Goal: Information Seeking & Learning: Learn about a topic

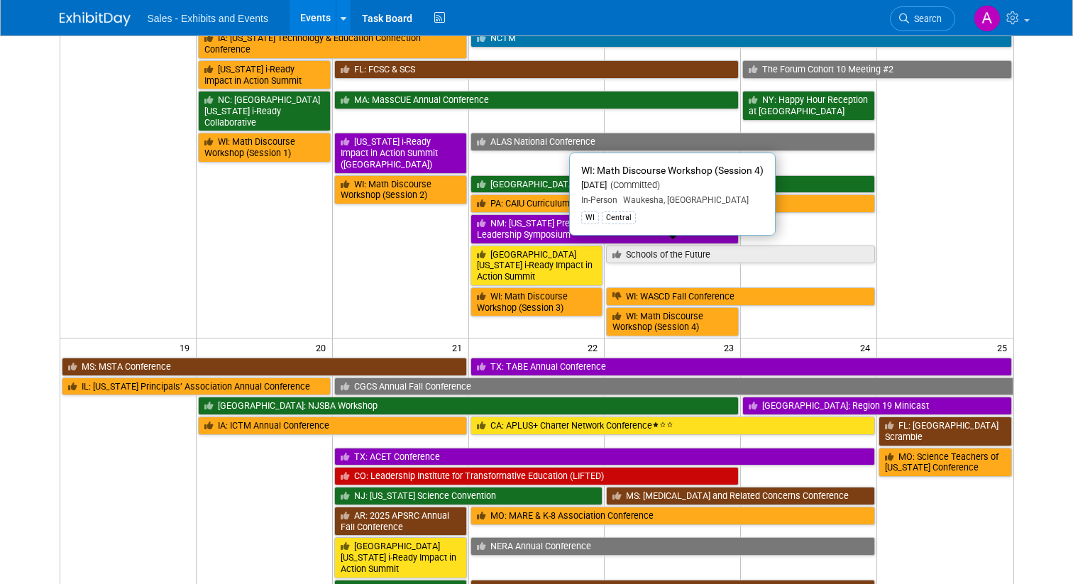
scroll to position [596, 0]
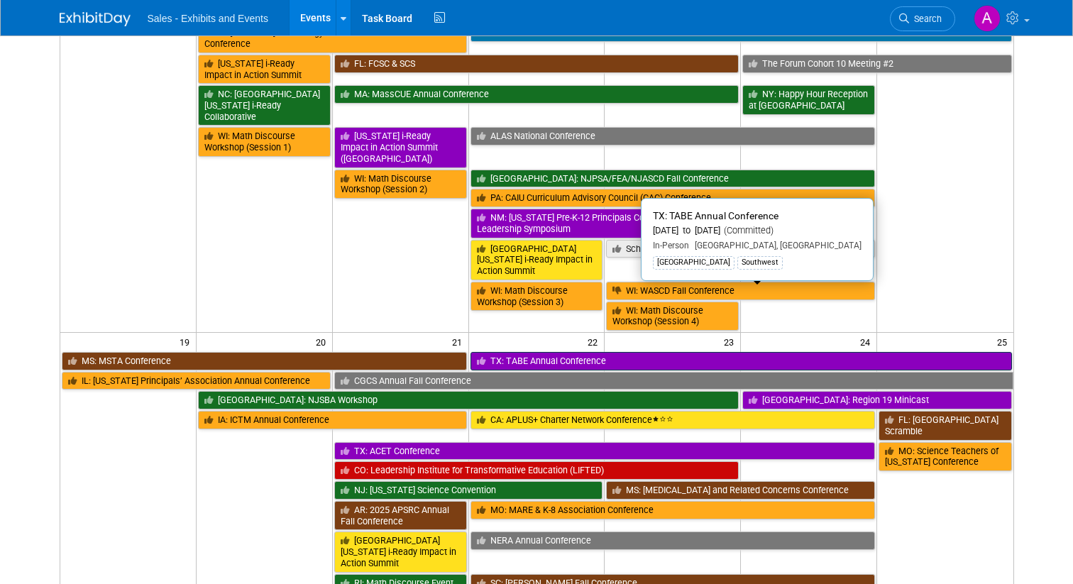
click at [650, 352] on link "TX: TABE Annual Conference" at bounding box center [742, 361] width 542 height 18
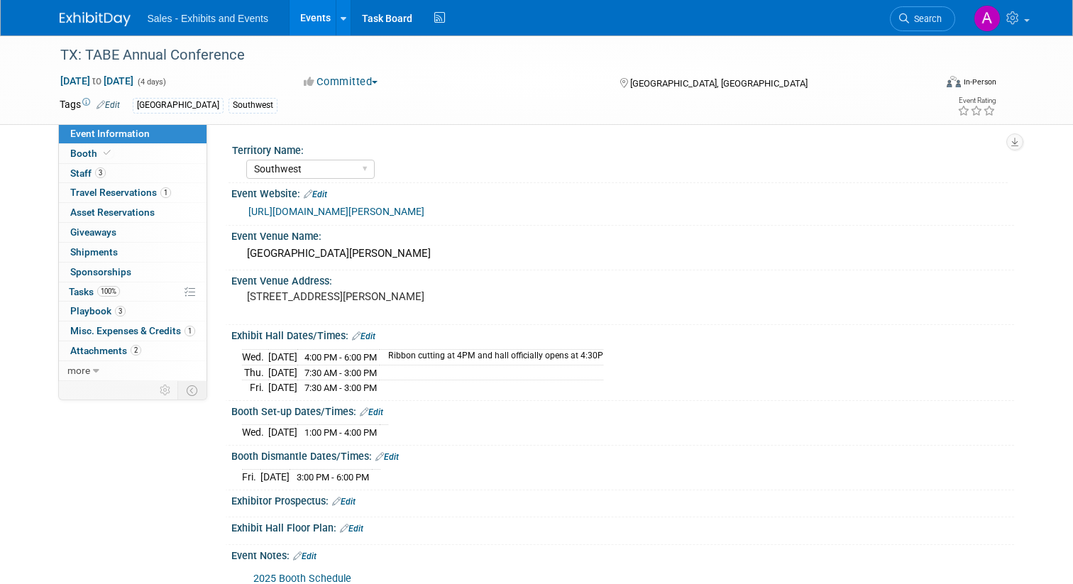
select select "Southwest"
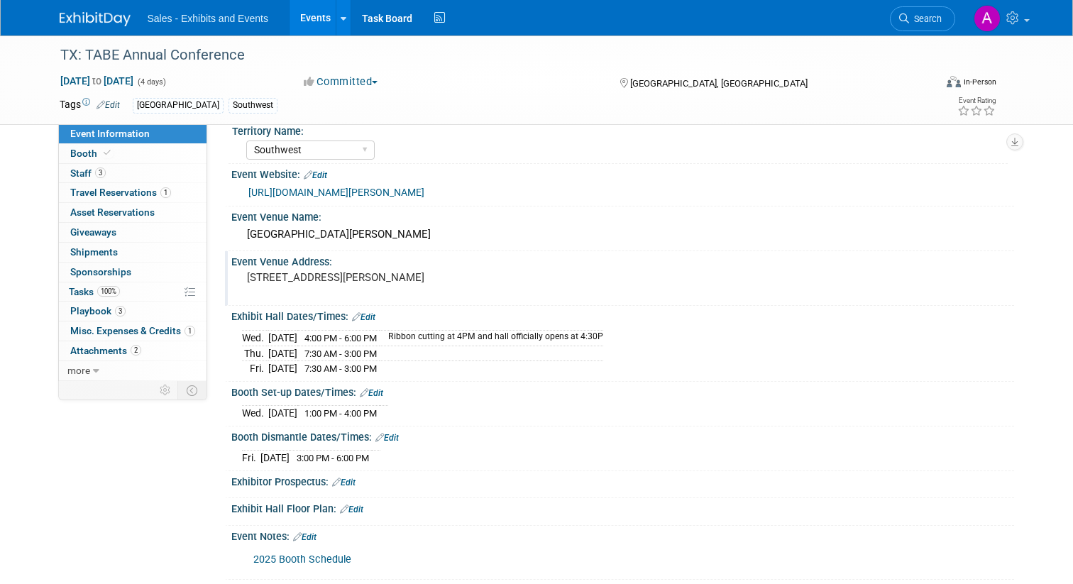
scroll to position [13, 0]
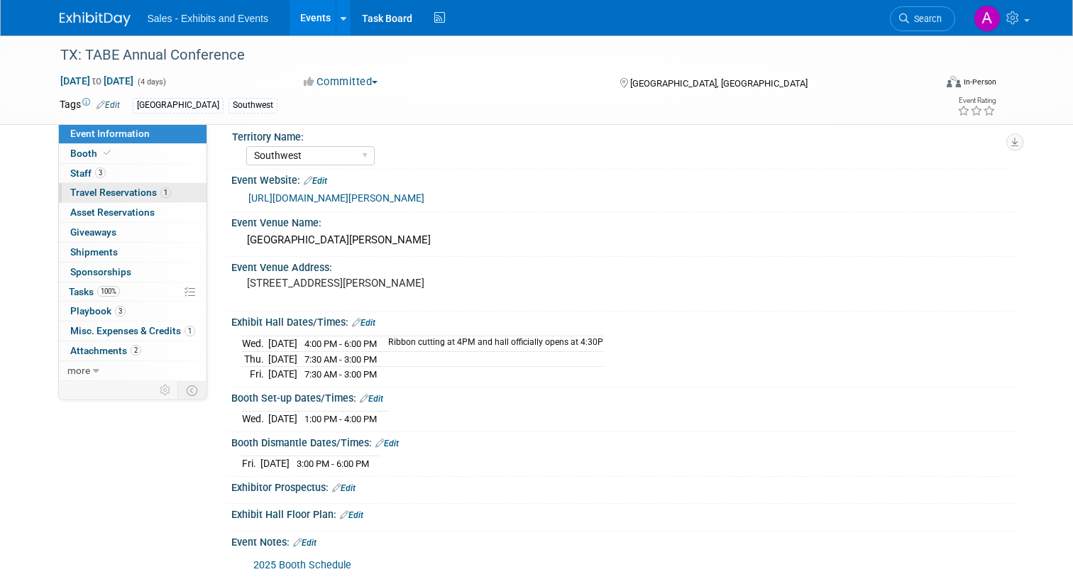
click at [138, 187] on link "1 Travel Reservations 1" at bounding box center [133, 192] width 148 height 19
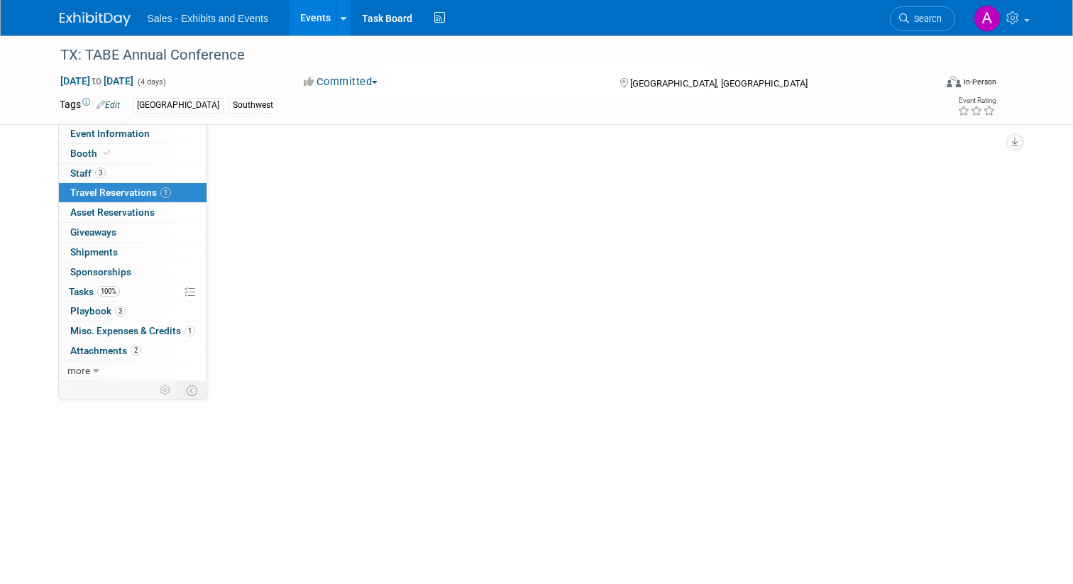
scroll to position [0, 0]
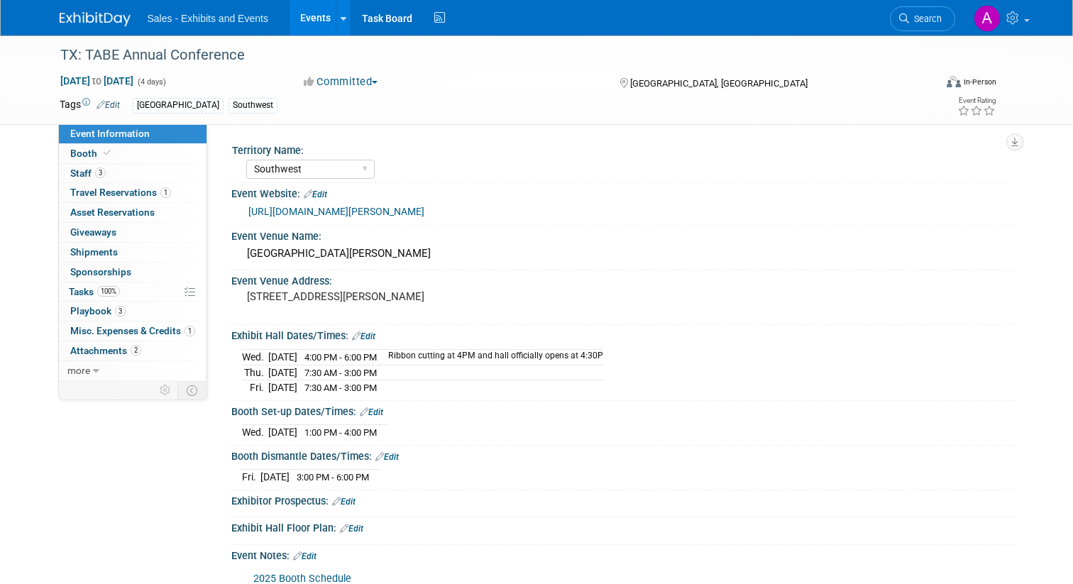
select select "Southwest"
click at [82, 177] on span "Staff 3" at bounding box center [87, 173] width 35 height 11
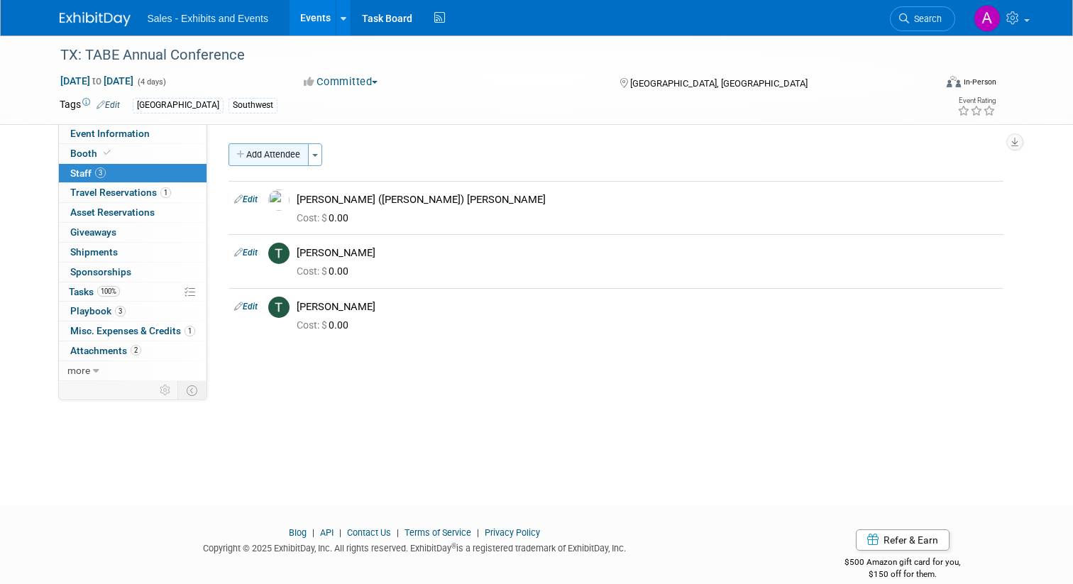
click at [267, 151] on button "Add Attendee" at bounding box center [269, 154] width 80 height 23
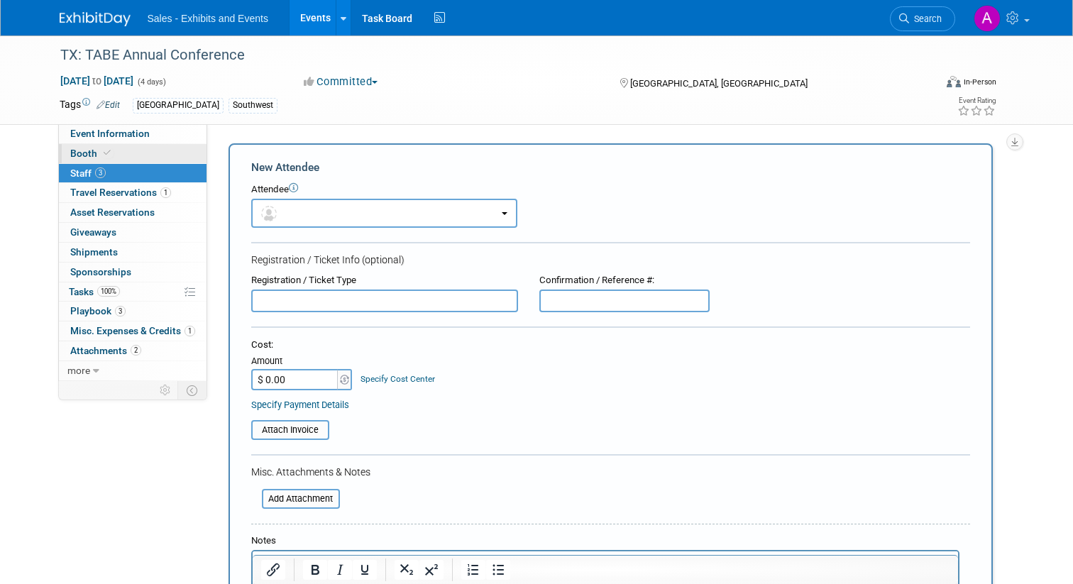
click at [80, 153] on span "Booth" at bounding box center [91, 153] width 43 height 11
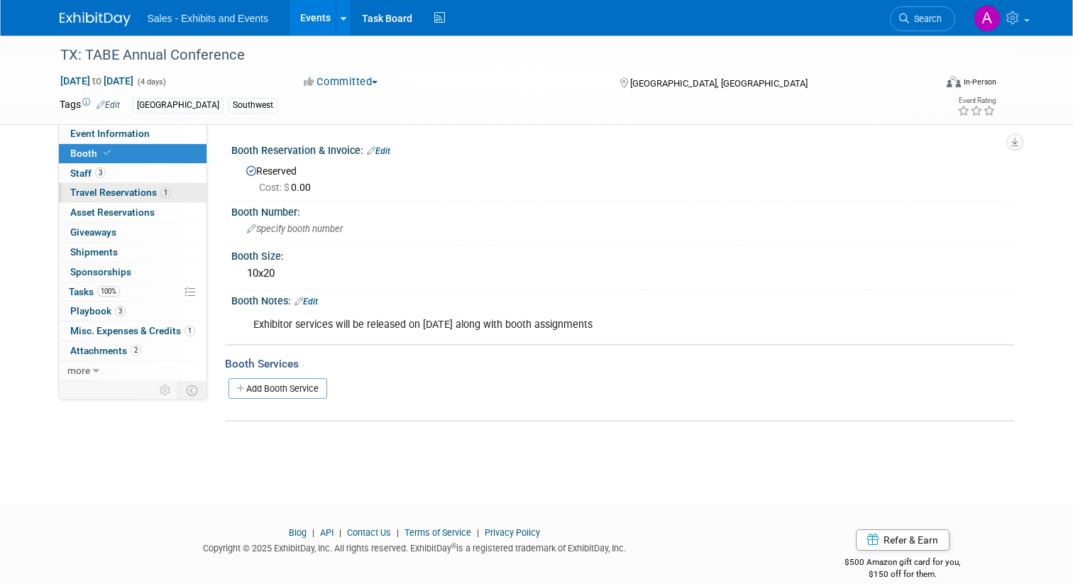
click at [87, 197] on span "Travel Reservations 1" at bounding box center [120, 192] width 101 height 11
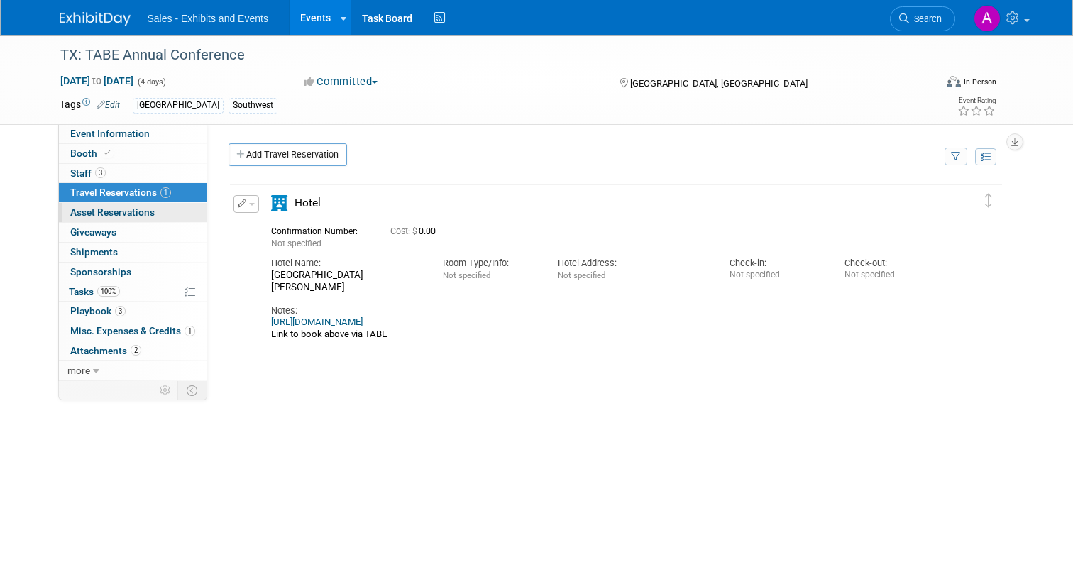
click at [104, 214] on span "Asset Reservations 0" at bounding box center [112, 212] width 84 height 11
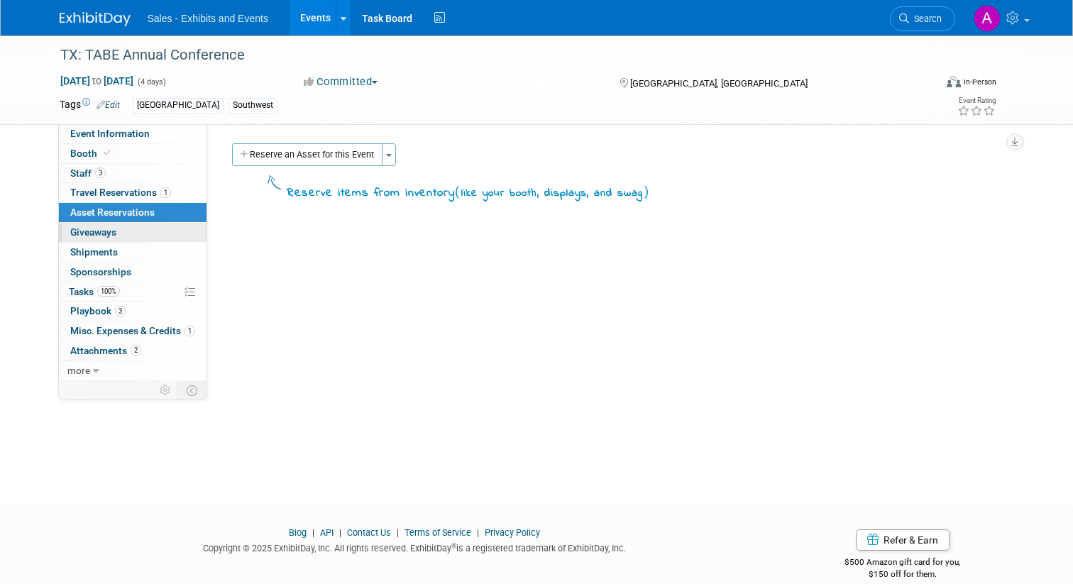
click at [92, 231] on span "Giveaways 0" at bounding box center [93, 231] width 46 height 11
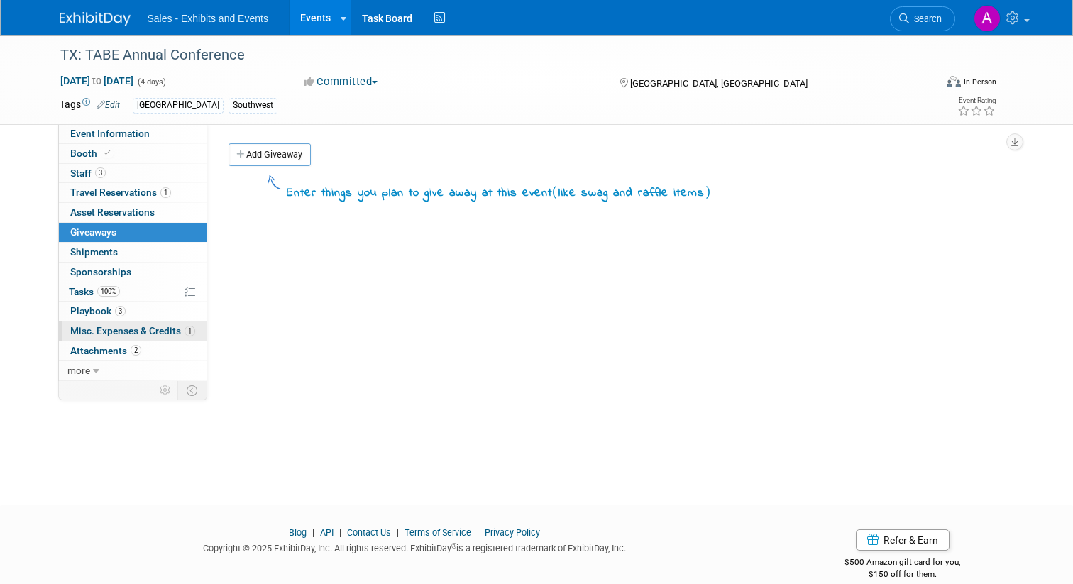
click at [93, 334] on span "Misc. Expenses & Credits 1" at bounding box center [132, 330] width 125 height 11
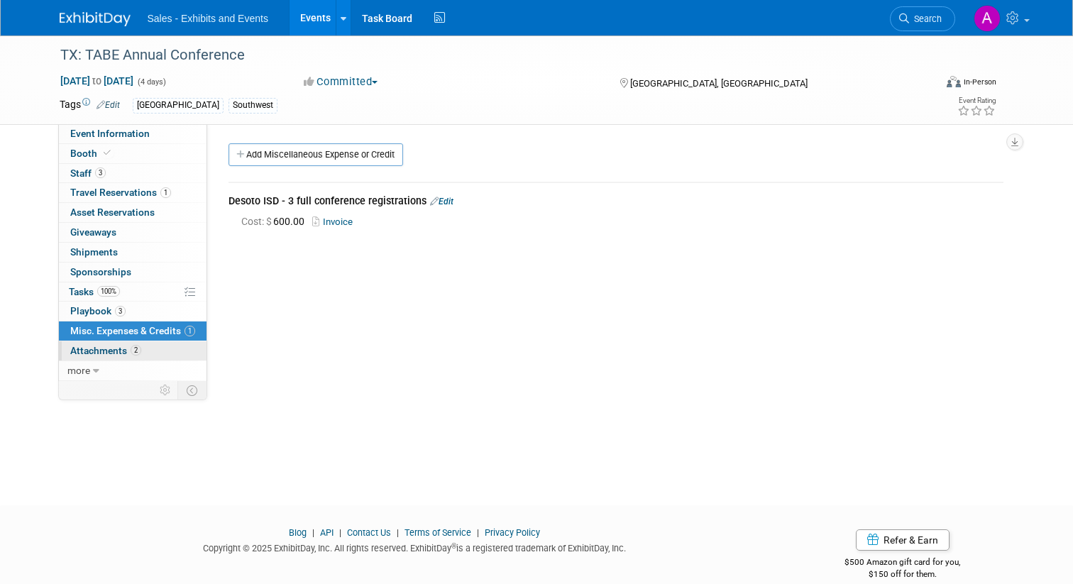
click at [89, 355] on span "Attachments 2" at bounding box center [105, 350] width 71 height 11
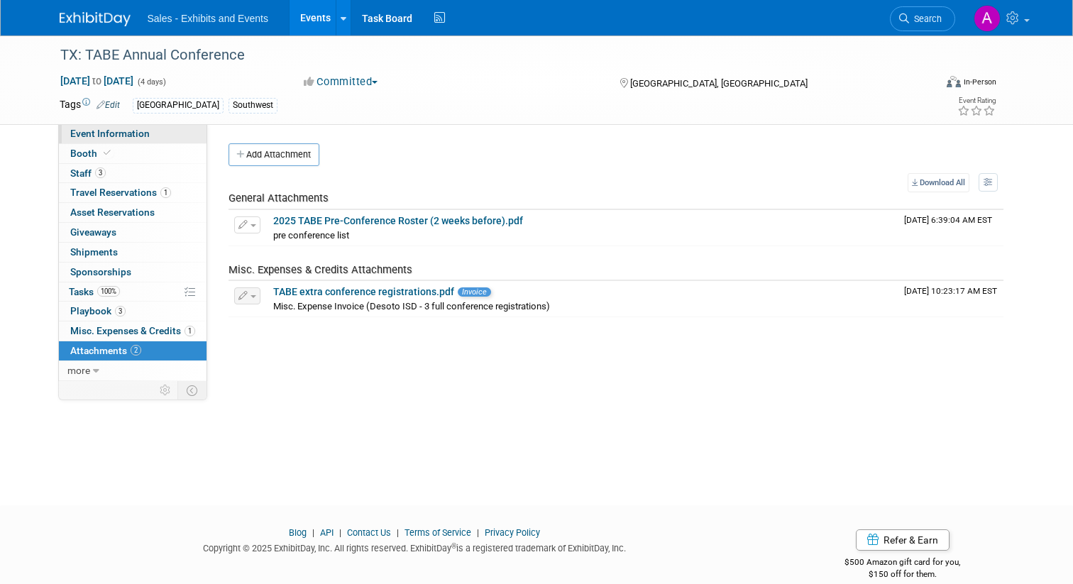
click at [105, 136] on span "Event Information" at bounding box center [110, 133] width 80 height 11
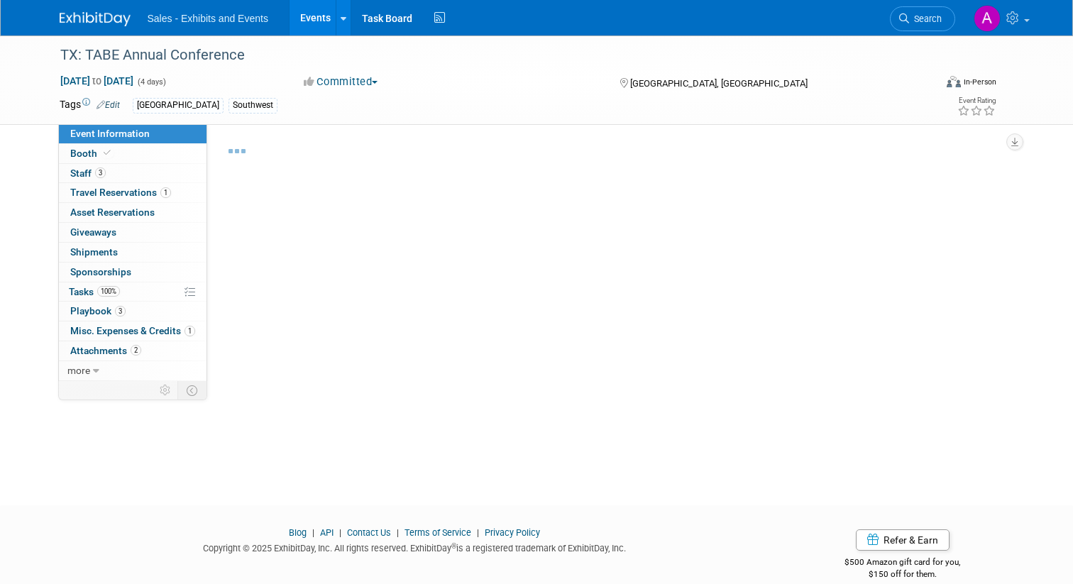
select select "Southwest"
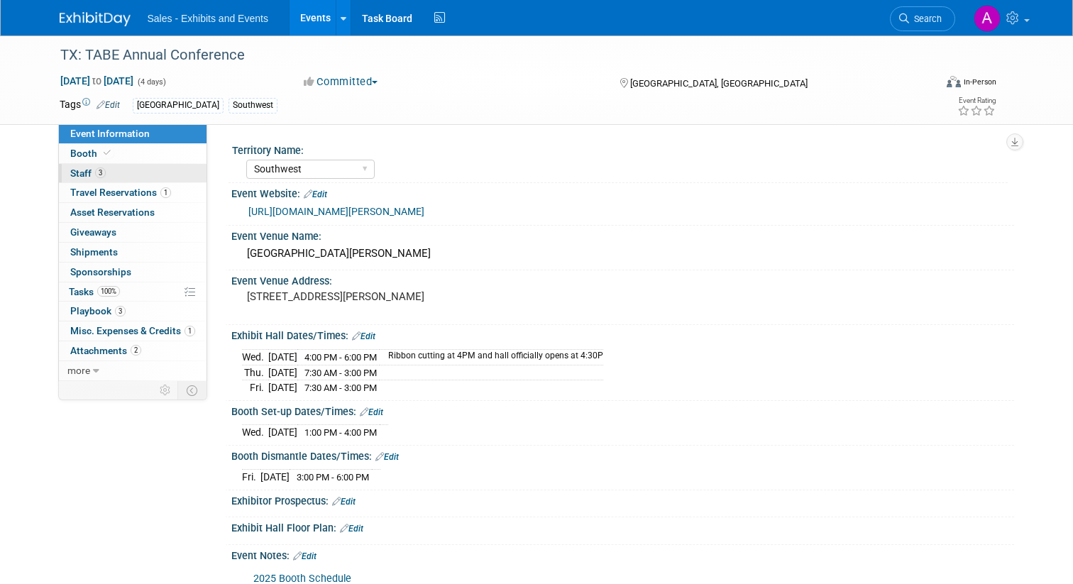
click at [80, 169] on span "Staff 3" at bounding box center [87, 173] width 35 height 11
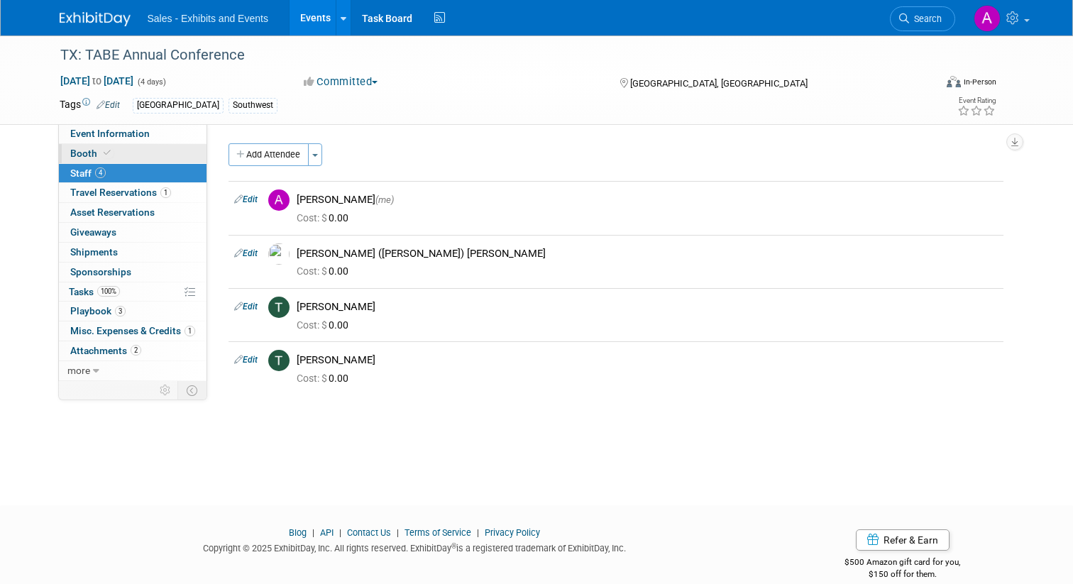
click at [84, 154] on span "Booth" at bounding box center [91, 153] width 43 height 11
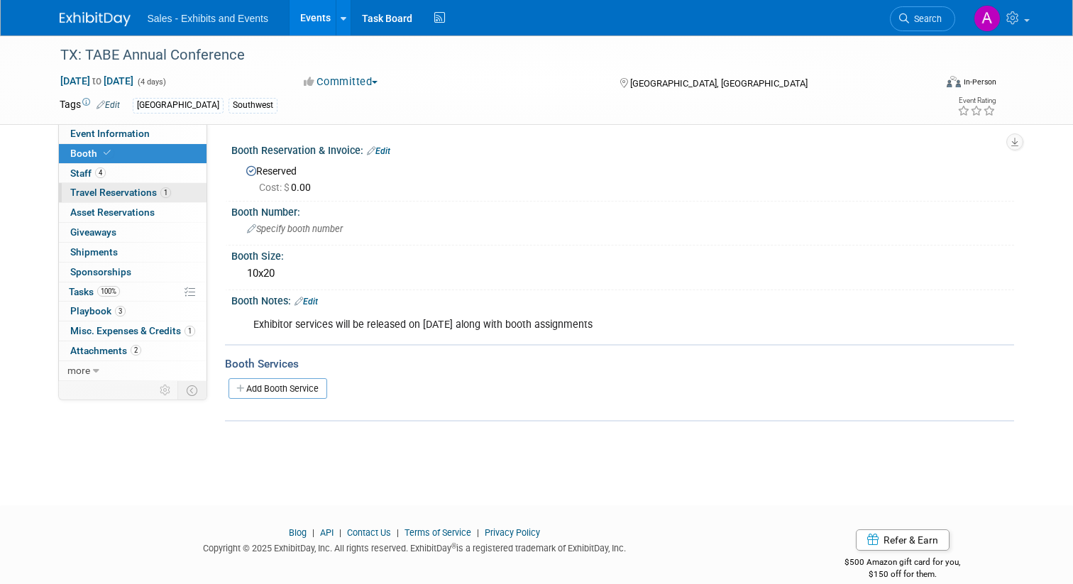
click at [97, 191] on span "Travel Reservations 1" at bounding box center [120, 192] width 101 height 11
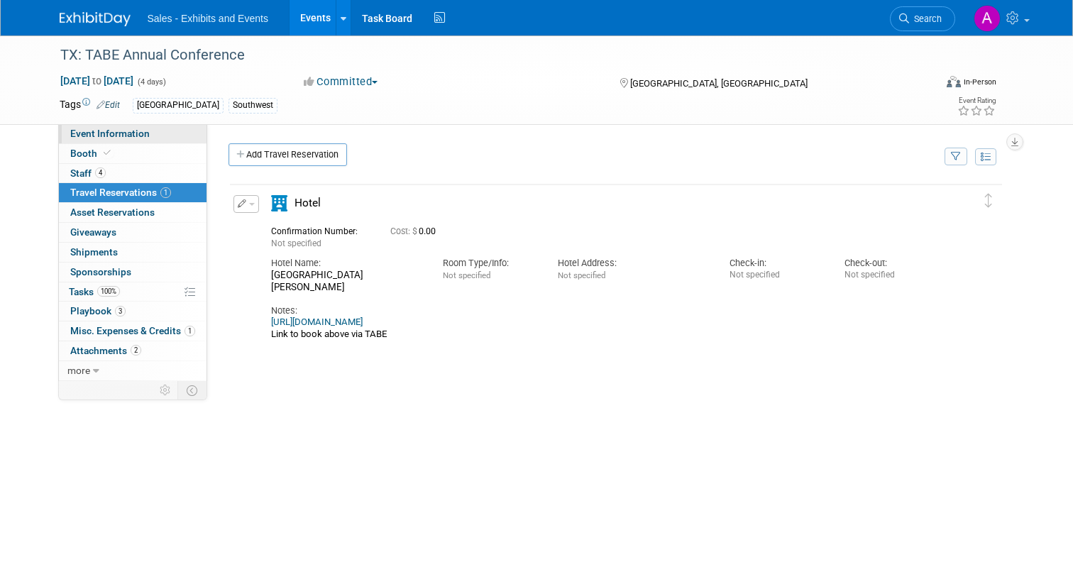
click at [128, 139] on span "Event Information" at bounding box center [110, 133] width 80 height 11
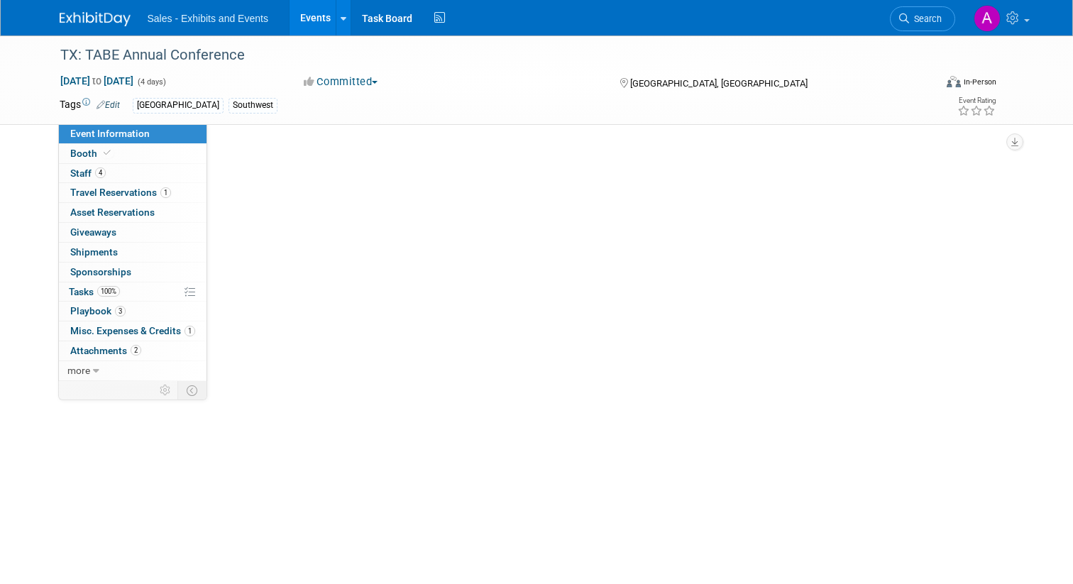
select select "Southwest"
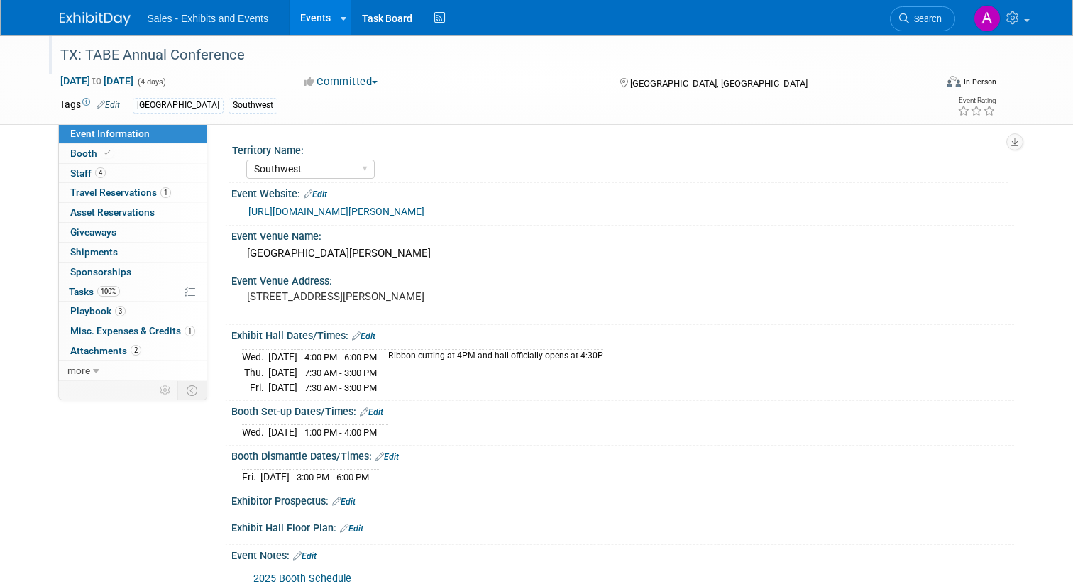
click at [647, 45] on div "TX: TABE Annual Conference" at bounding box center [486, 56] width 862 height 26
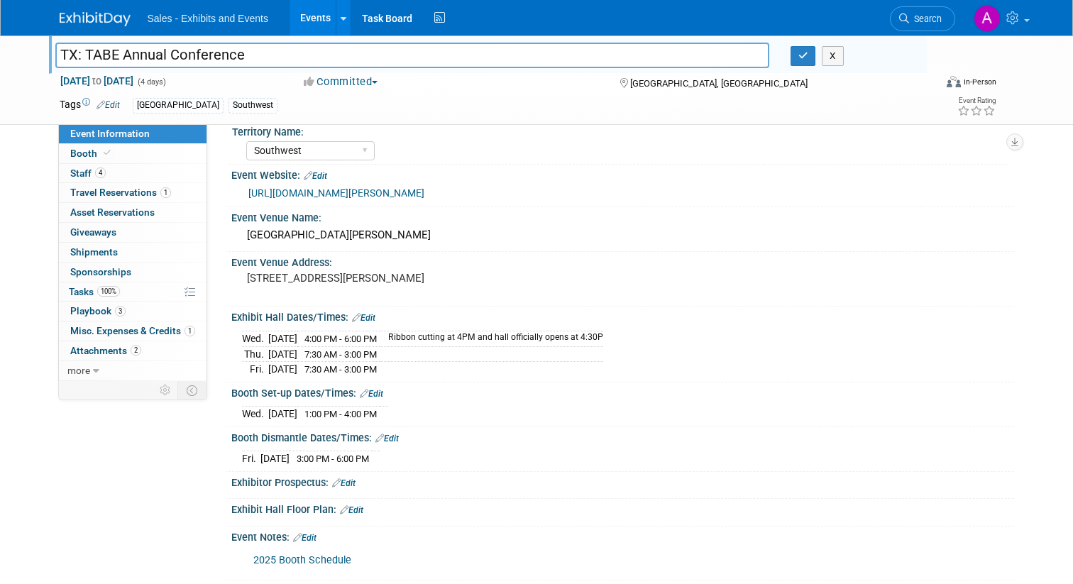
scroll to position [17, 0]
click at [369, 190] on link "[URL][DOMAIN_NAME][PERSON_NAME]" at bounding box center [336, 194] width 176 height 11
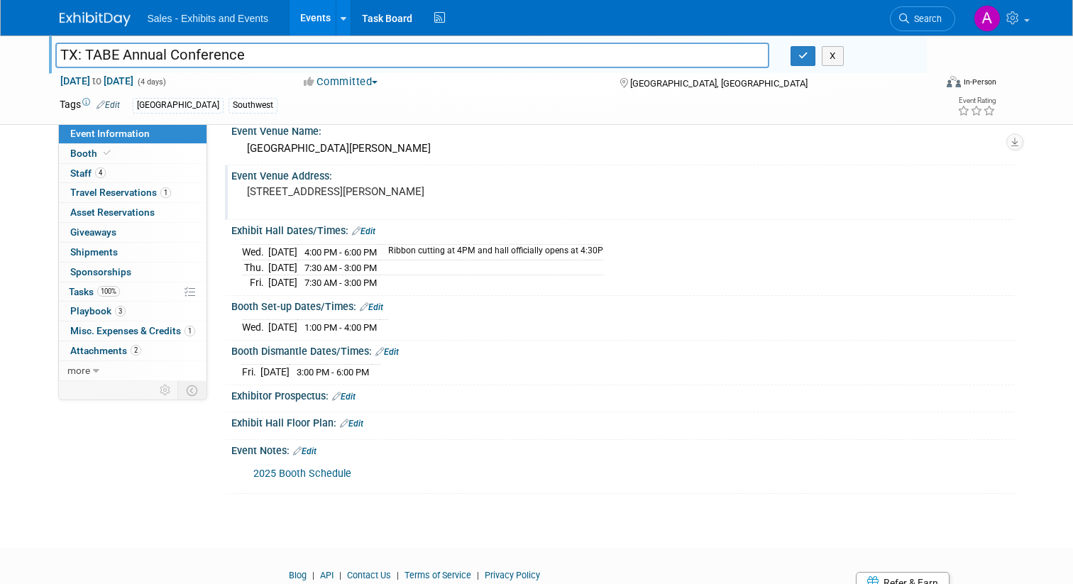
scroll to position [146, 0]
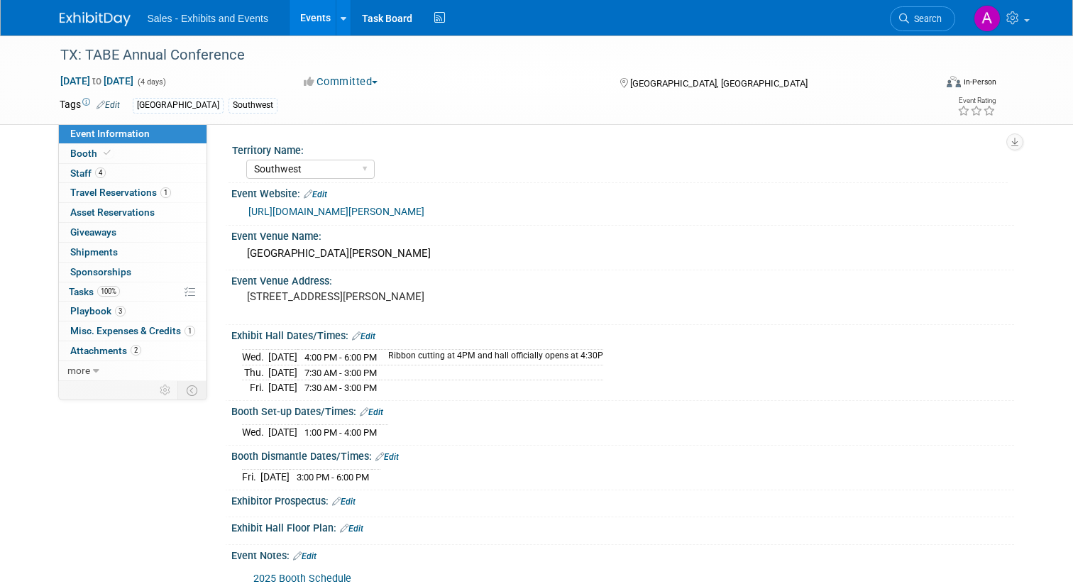
select select "Southwest"
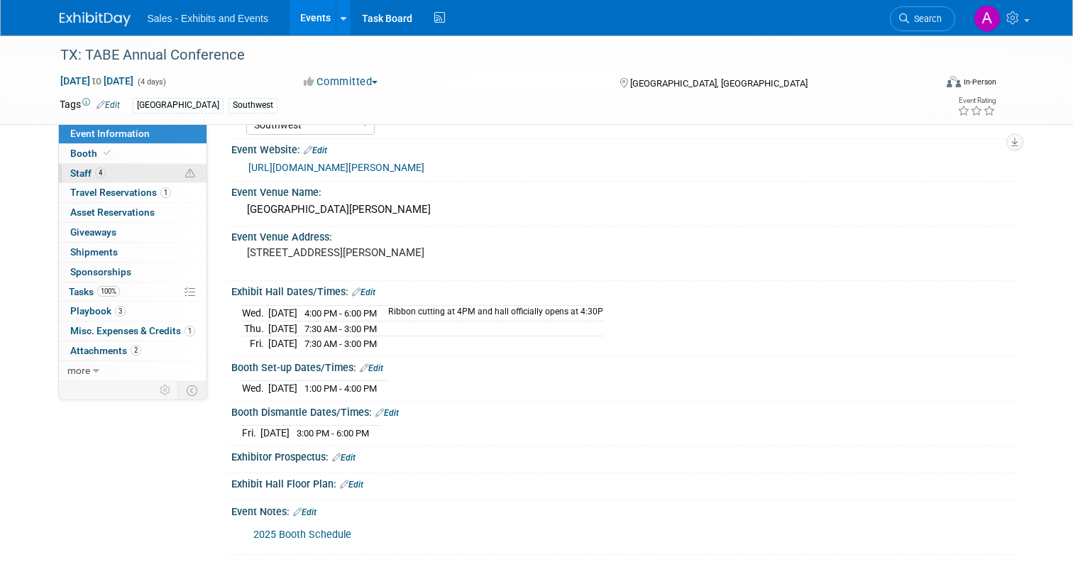
click at [84, 175] on span "Staff 4" at bounding box center [87, 173] width 35 height 11
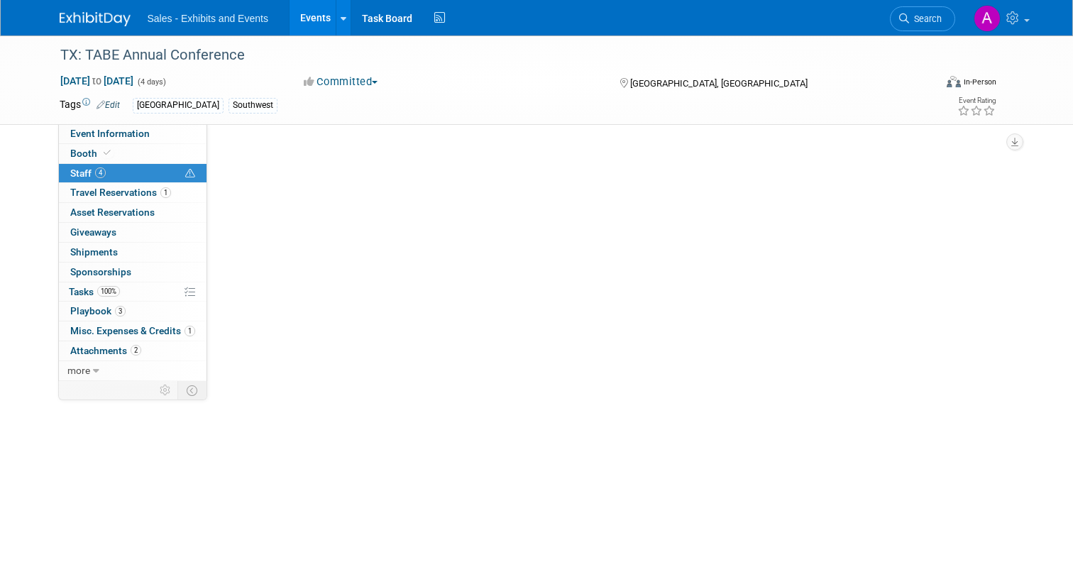
scroll to position [0, 0]
